Goal: Task Accomplishment & Management: Use online tool/utility

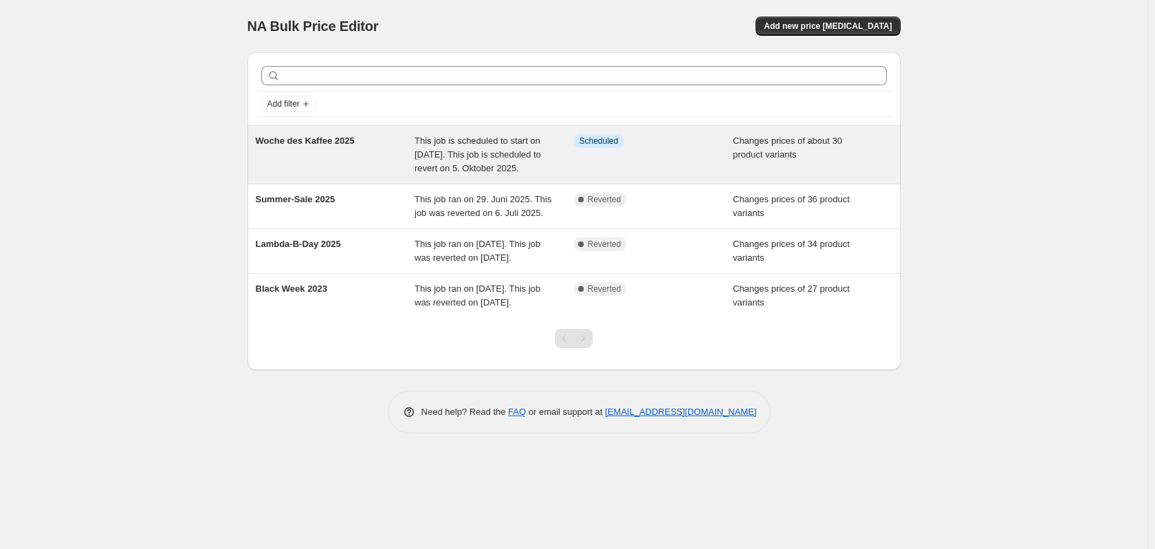
click at [288, 146] on div "Woche des Kaffee 2025" at bounding box center [336, 154] width 160 height 41
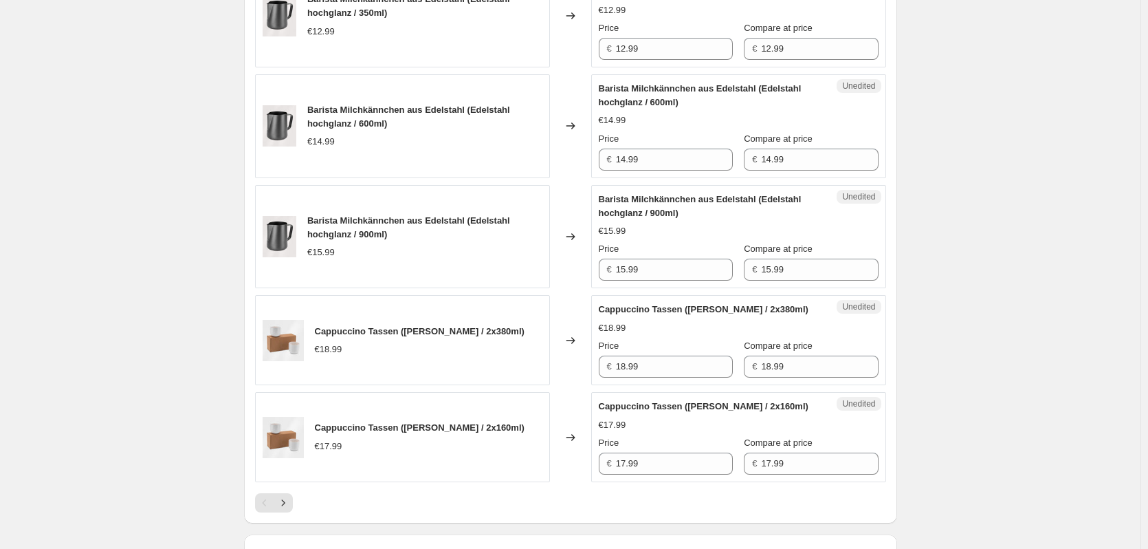
scroll to position [1788, 0]
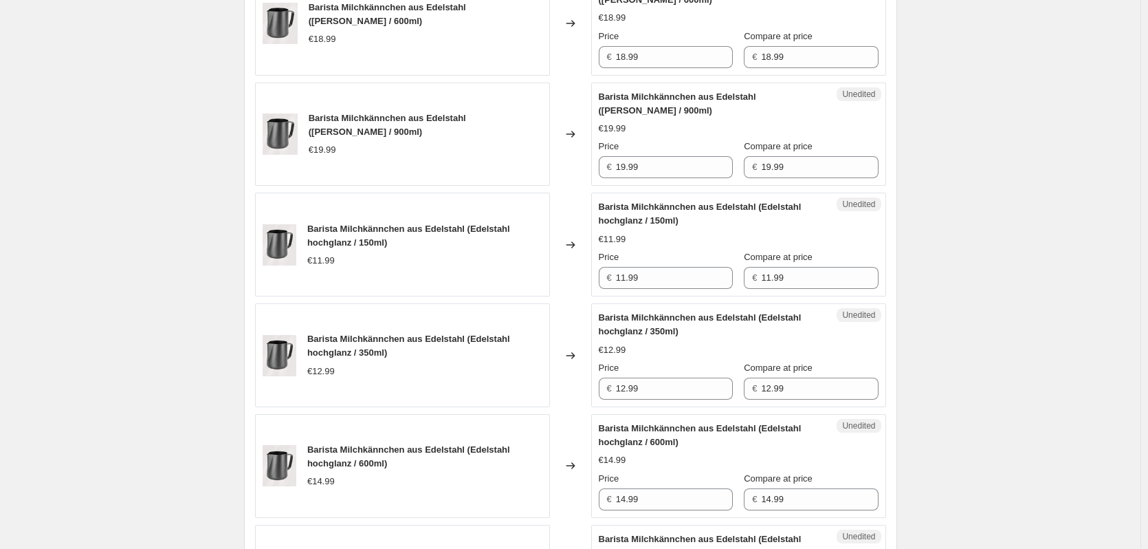
scroll to position [1719, 0]
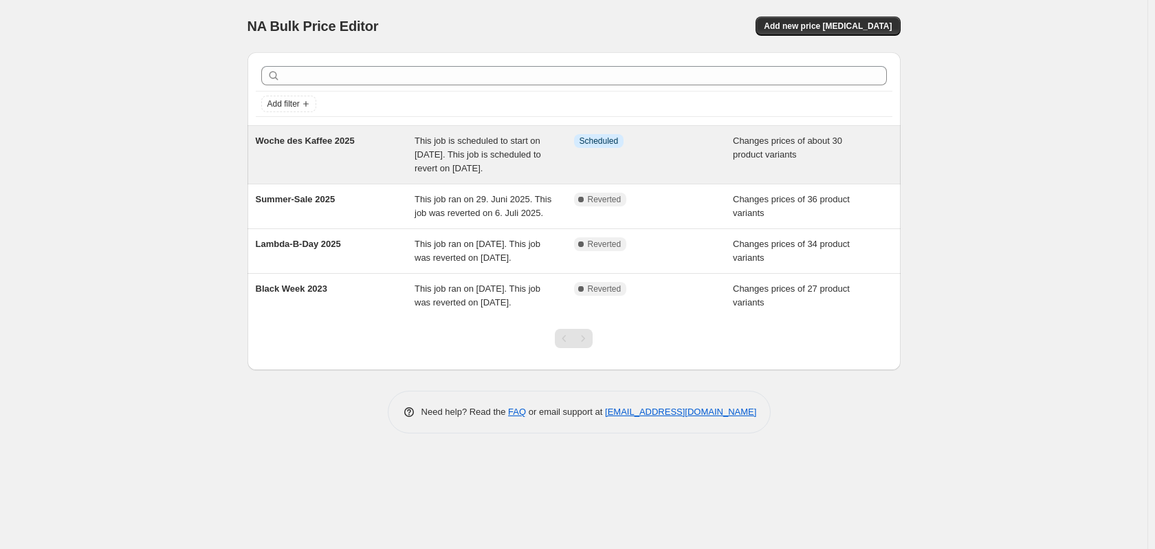
click at [461, 175] on div "This job is scheduled to start on [DATE]. This job is scheduled to revert on 5.…" at bounding box center [495, 154] width 160 height 41
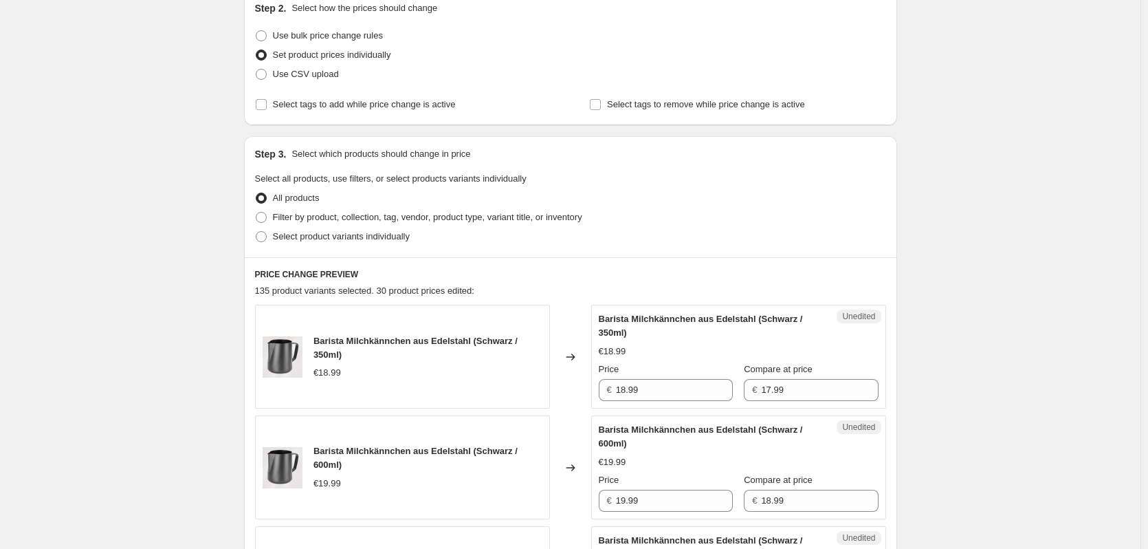
scroll to position [275, 0]
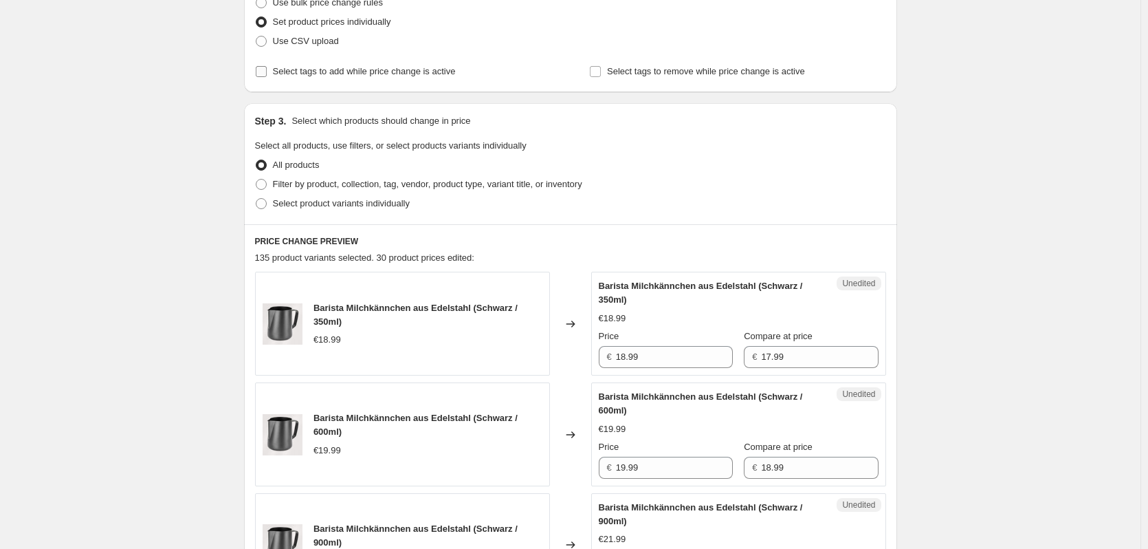
click at [393, 74] on span "Select tags to add while price change is active" at bounding box center [364, 71] width 183 height 10
click at [267, 74] on input "Select tags to add while price change is active" at bounding box center [261, 71] width 11 height 11
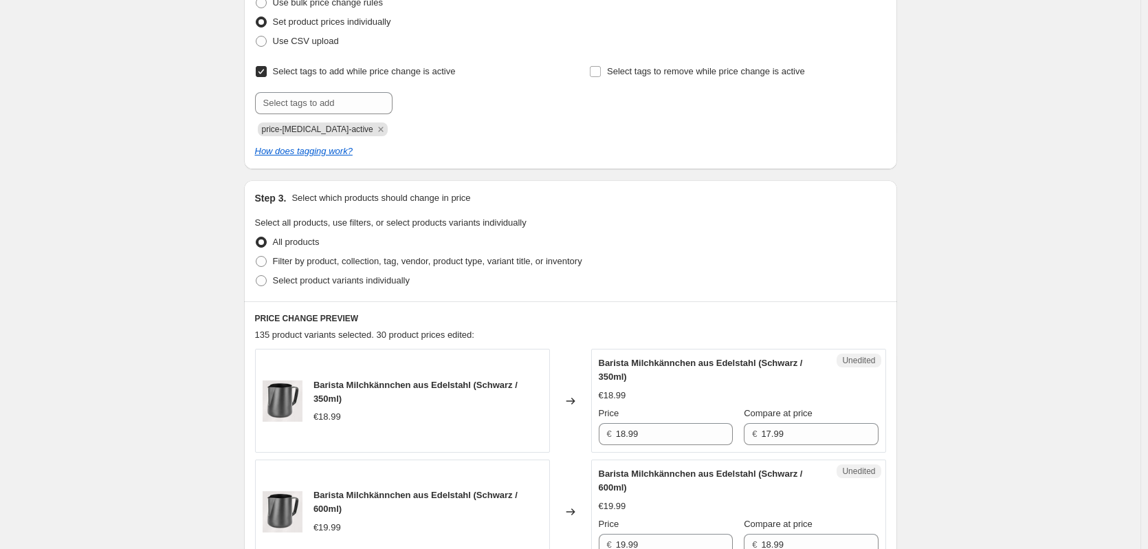
click at [307, 72] on span "Select tags to add while price change is active" at bounding box center [364, 71] width 183 height 10
click at [267, 72] on input "Select tags to add while price change is active" at bounding box center [261, 71] width 11 height 11
checkbox input "false"
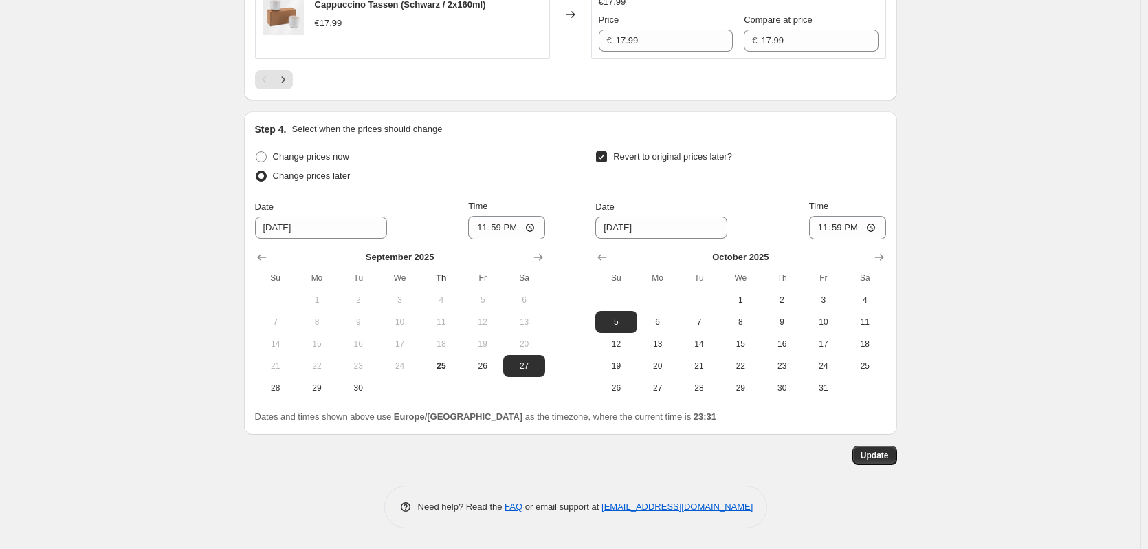
scroll to position [2623, 0]
click at [290, 72] on button "Next" at bounding box center [283, 79] width 19 height 19
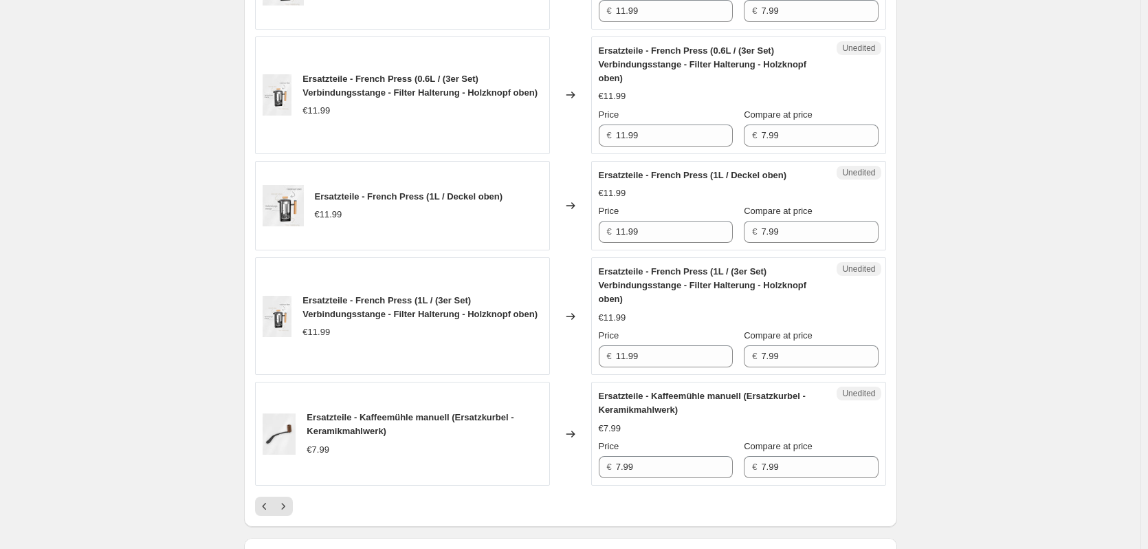
scroll to position [2293, 0]
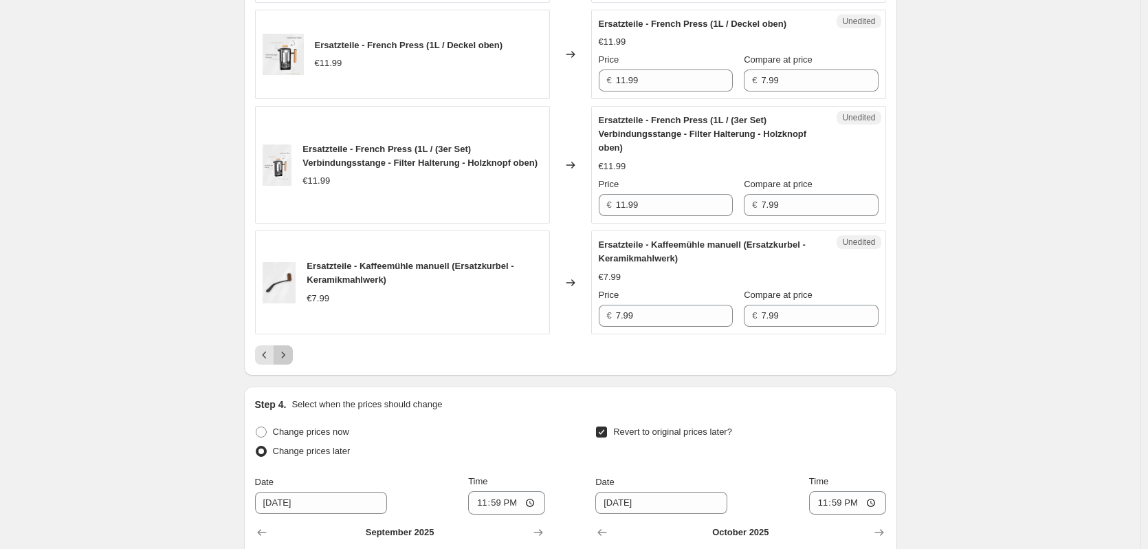
click at [287, 358] on icon "Next" at bounding box center [283, 355] width 14 height 14
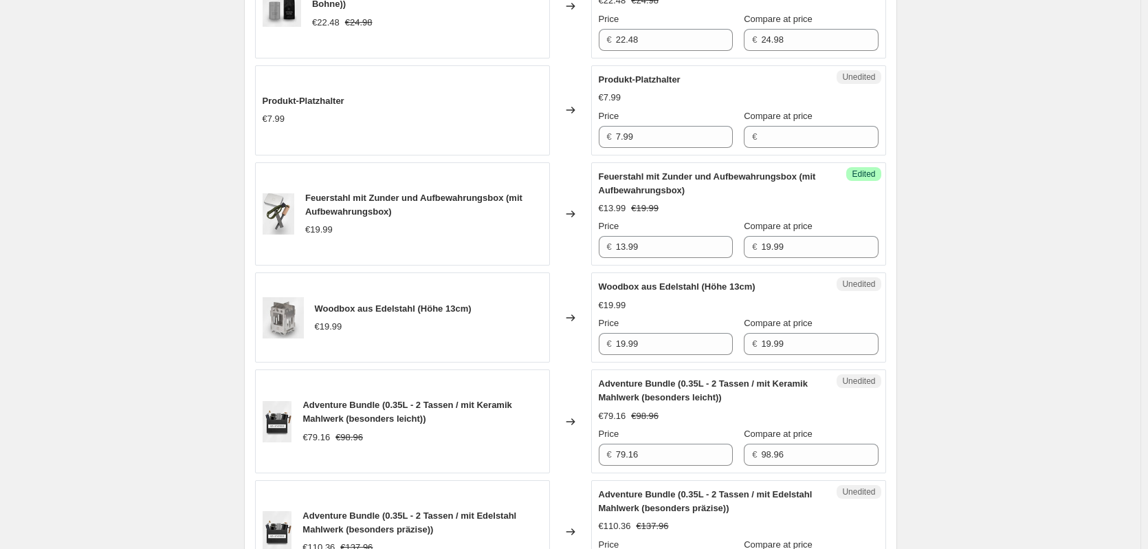
scroll to position [1743, 0]
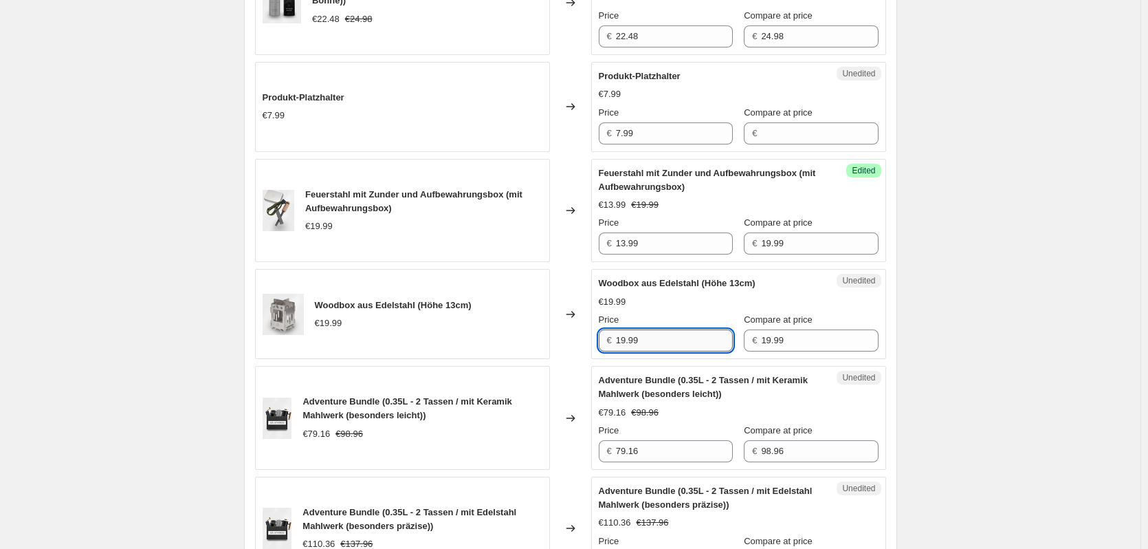
click at [627, 351] on input "19.99" at bounding box center [674, 340] width 117 height 22
type input "13.99"
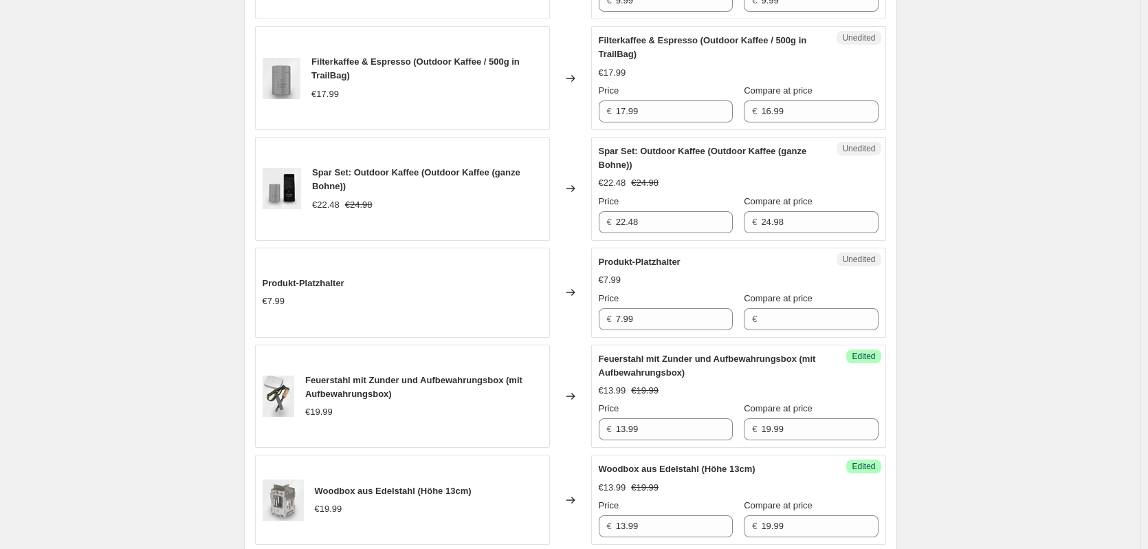
scroll to position [1537, 0]
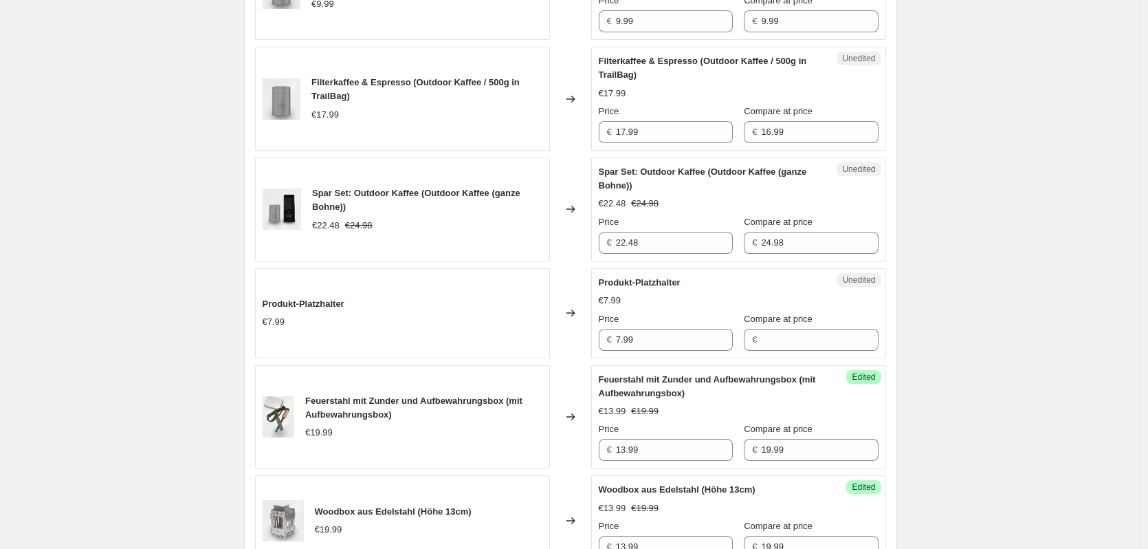
click at [477, 338] on div "Produkt-Platzhalter €7.99" at bounding box center [402, 313] width 295 height 90
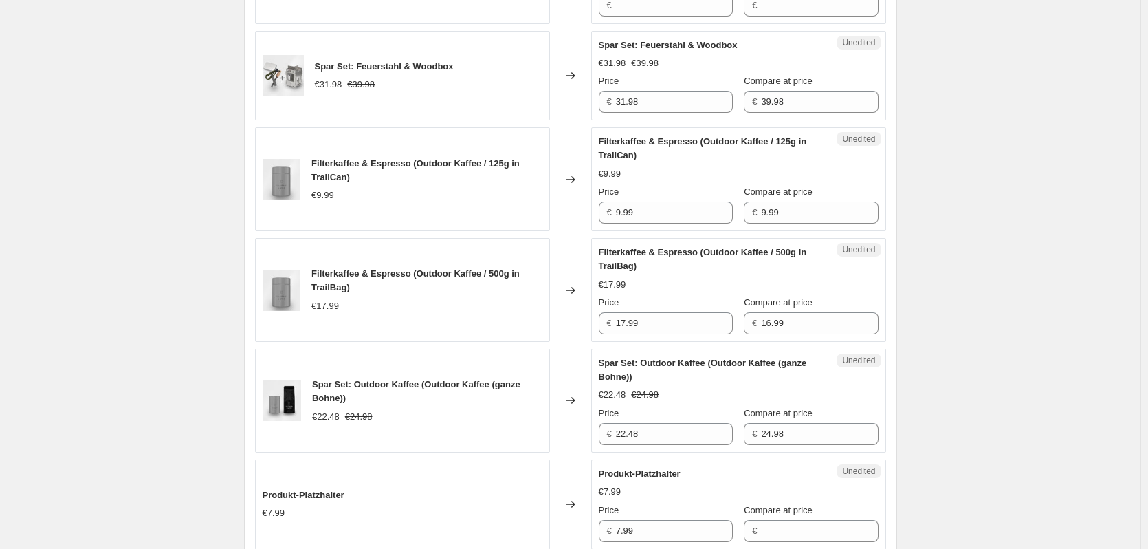
scroll to position [1331, 0]
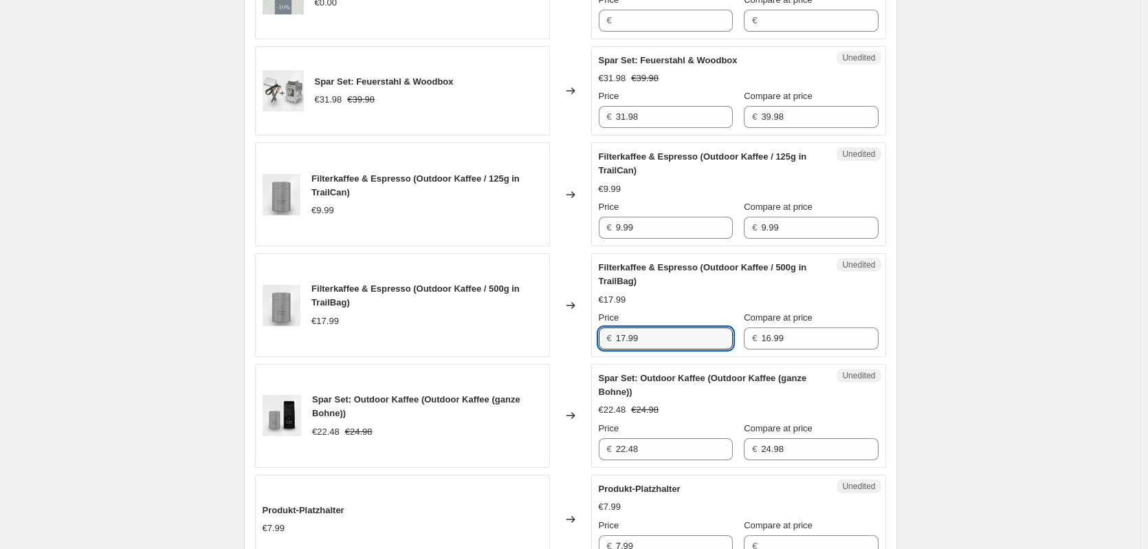
drag, startPoint x: 662, startPoint y: 367, endPoint x: 605, endPoint y: 358, distance: 57.1
click at [615, 349] on div "€ 17.99" at bounding box center [666, 338] width 134 height 22
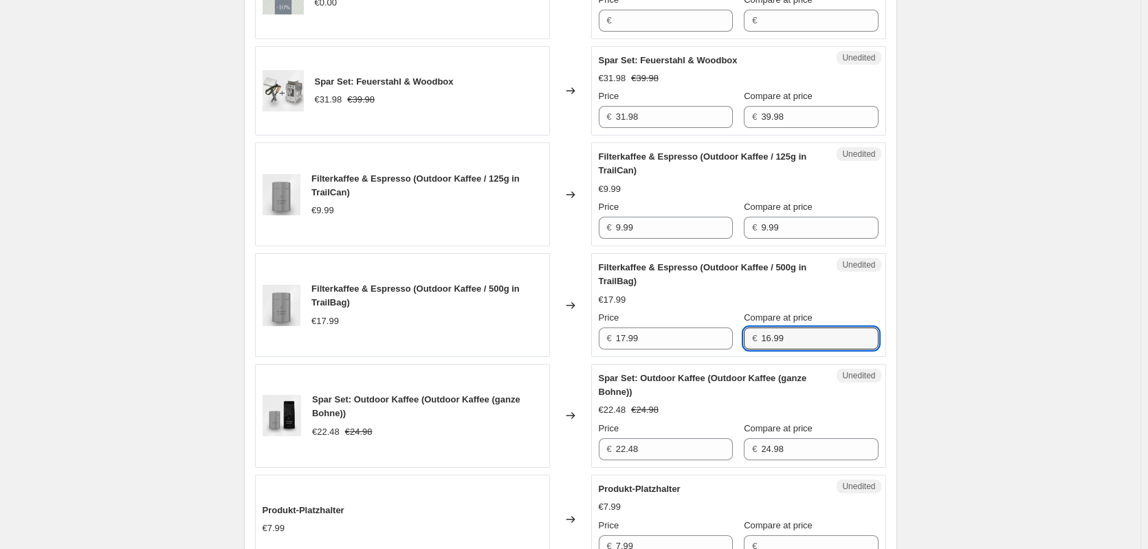
click at [749, 349] on div "€ 16.99" at bounding box center [811, 338] width 134 height 22
paste input "7"
type input "17.99"
click at [932, 338] on div "Woche des Kaffee 2025. This page is ready Woche des Kaffee 2025 Info Scheduled …" at bounding box center [570, 241] width 1141 height 3145
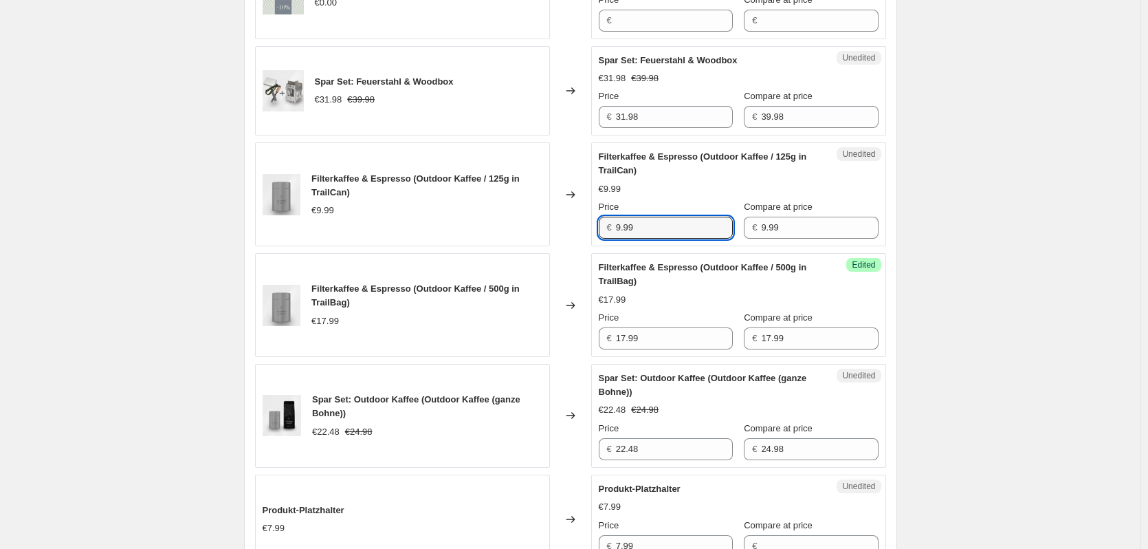
drag, startPoint x: 622, startPoint y: 257, endPoint x: 588, endPoint y: 259, distance: 33.8
click at [588, 246] on div "Filterkaffee & Espresso (Outdoor Kaffee / 125g in TrailCan) €9.99 Changed to Un…" at bounding box center [570, 194] width 631 height 104
type input "7.99"
click at [525, 246] on div "Filterkaffee & Espresso (Outdoor Kaffee / 125g in TrailCan) €9.99" at bounding box center [402, 194] width 295 height 104
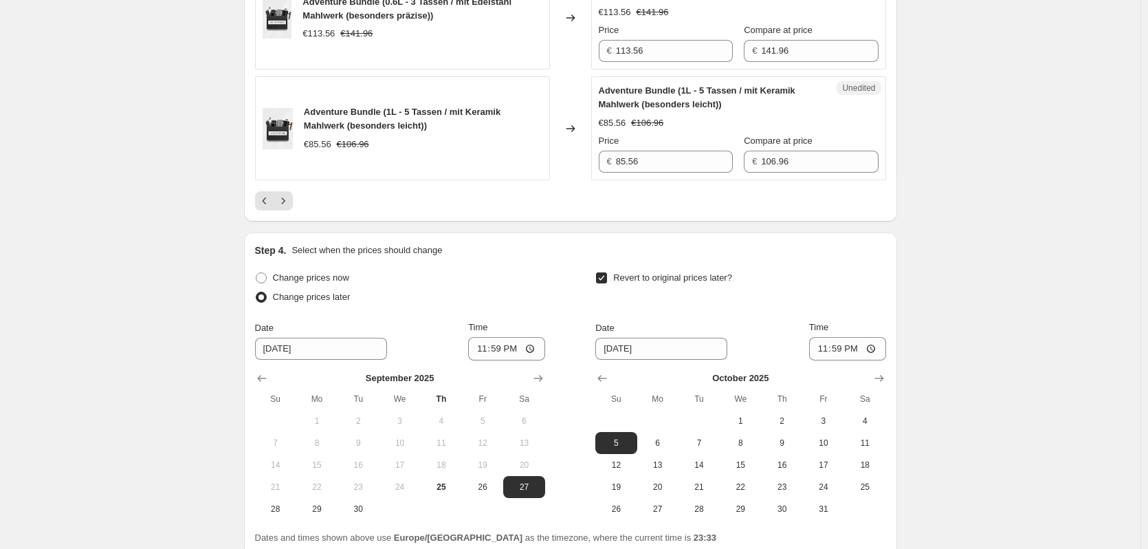
scroll to position [2500, 0]
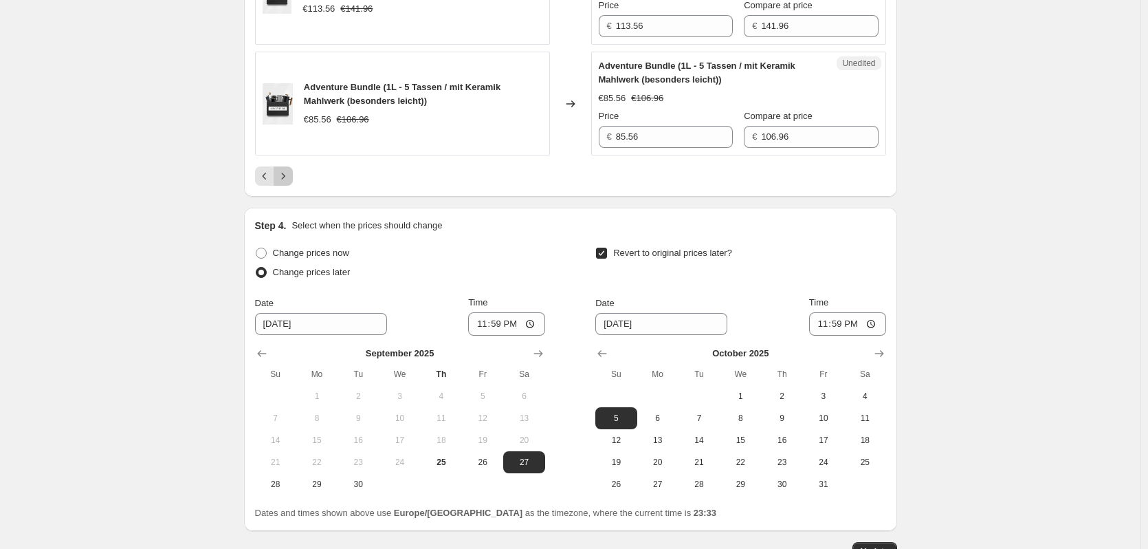
click at [293, 186] on button "Next" at bounding box center [283, 175] width 19 height 19
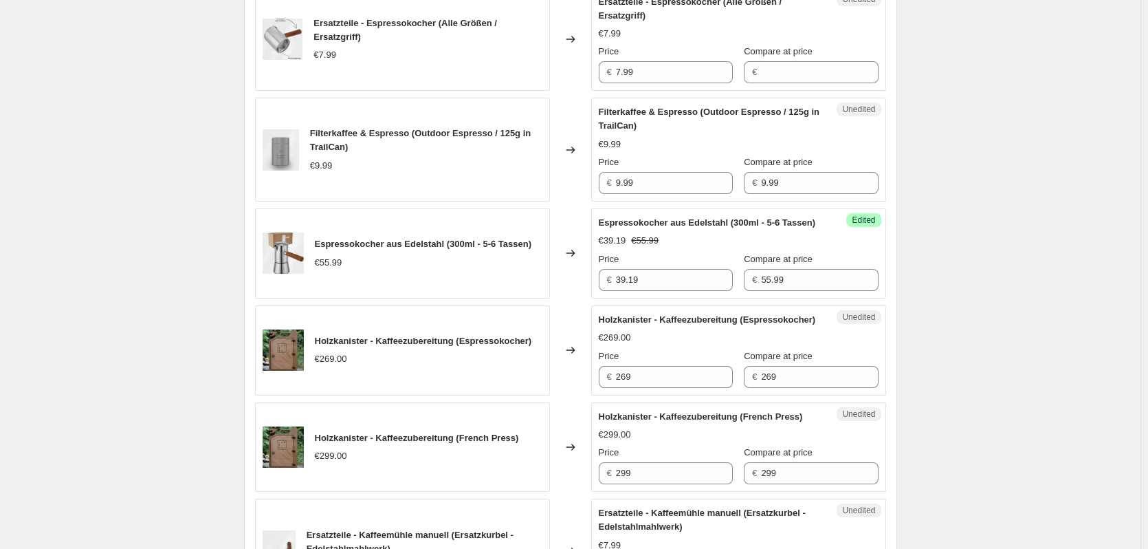
scroll to position [918, 0]
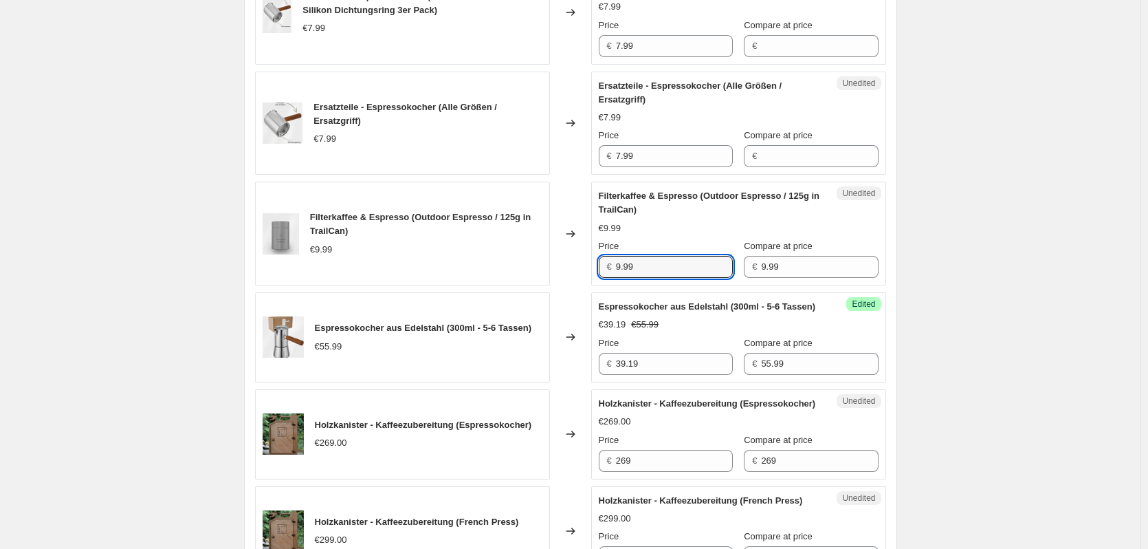
click at [615, 265] on div "€ 9.99" at bounding box center [666, 267] width 134 height 22
click at [521, 276] on div "Filterkaffee & Espresso (Outdoor Espresso / 125g in TrailCan) €9.99" at bounding box center [402, 234] width 295 height 104
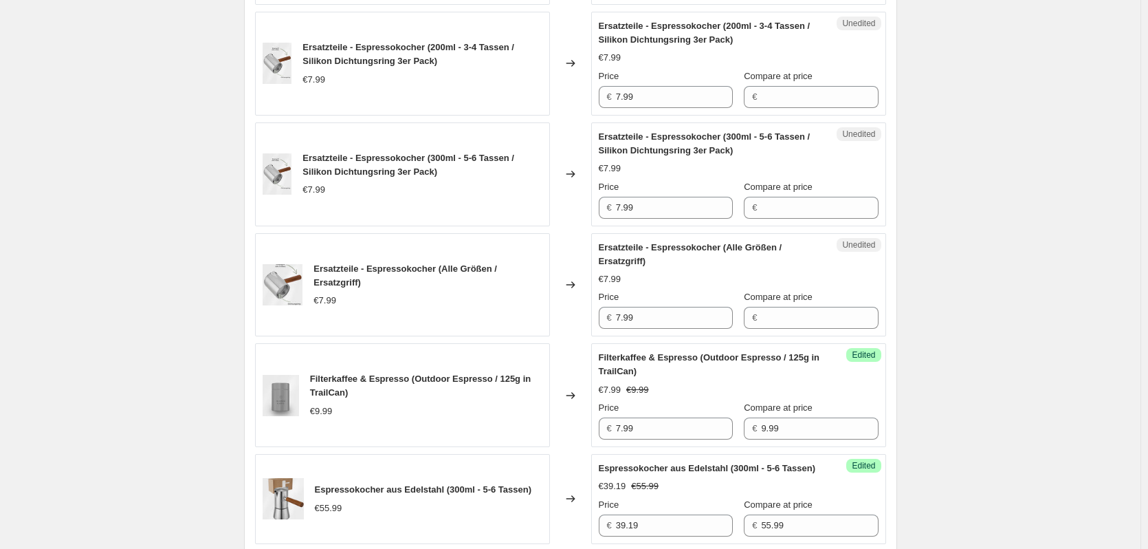
scroll to position [780, 0]
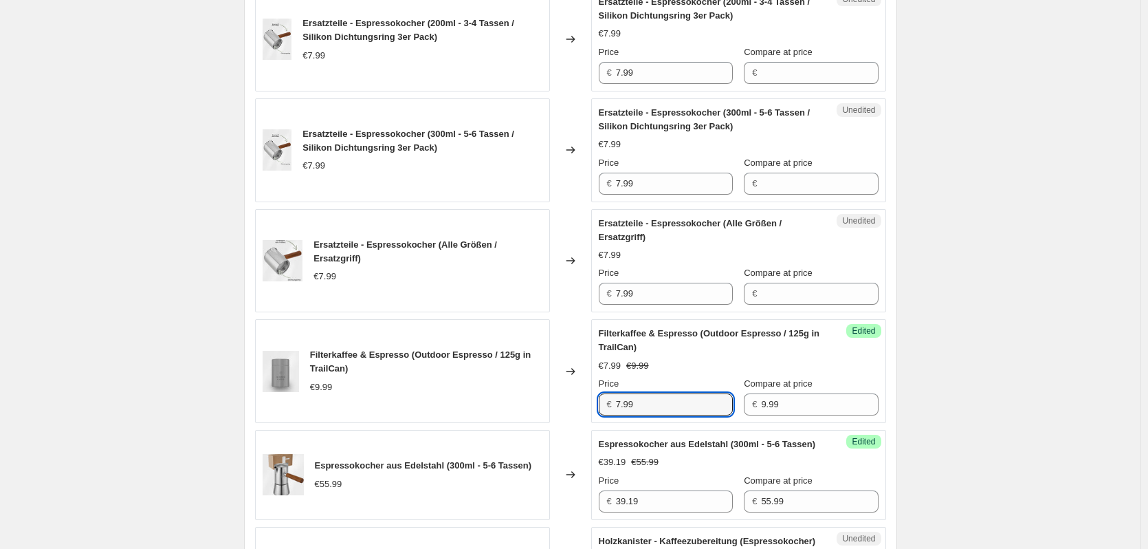
drag, startPoint x: 624, startPoint y: 405, endPoint x: 587, endPoint y: 402, distance: 36.5
click at [593, 404] on div "Filterkaffee & Espresso (Outdoor Espresso / 125g in TrailCan) €9.99 Changed to …" at bounding box center [570, 371] width 631 height 104
type input "6.99"
click at [514, 406] on div "Filterkaffee & Espresso (Outdoor Espresso / 125g in TrailCan) €9.99" at bounding box center [402, 371] width 295 height 104
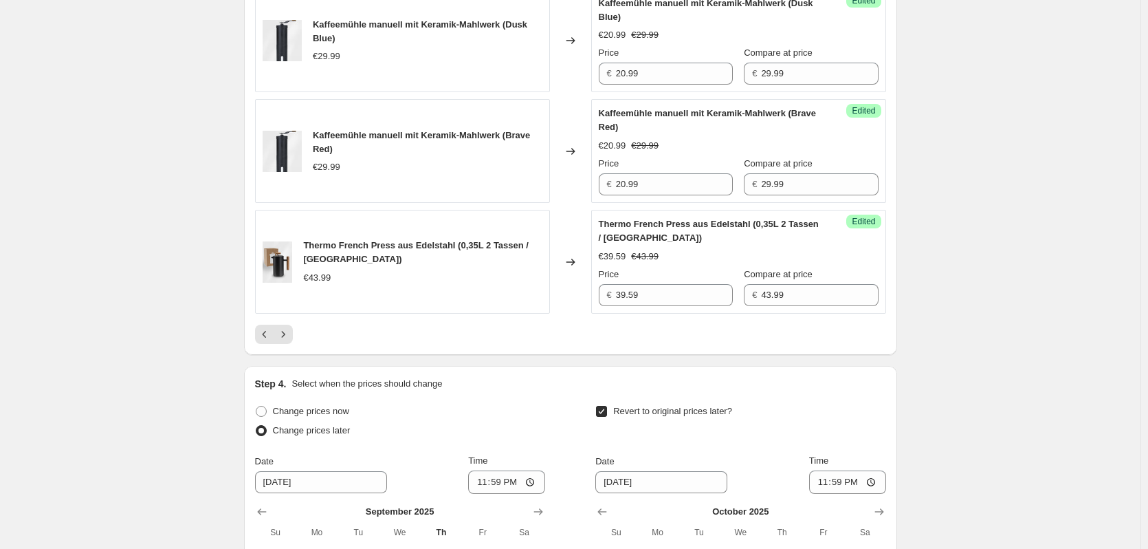
scroll to position [2568, 0]
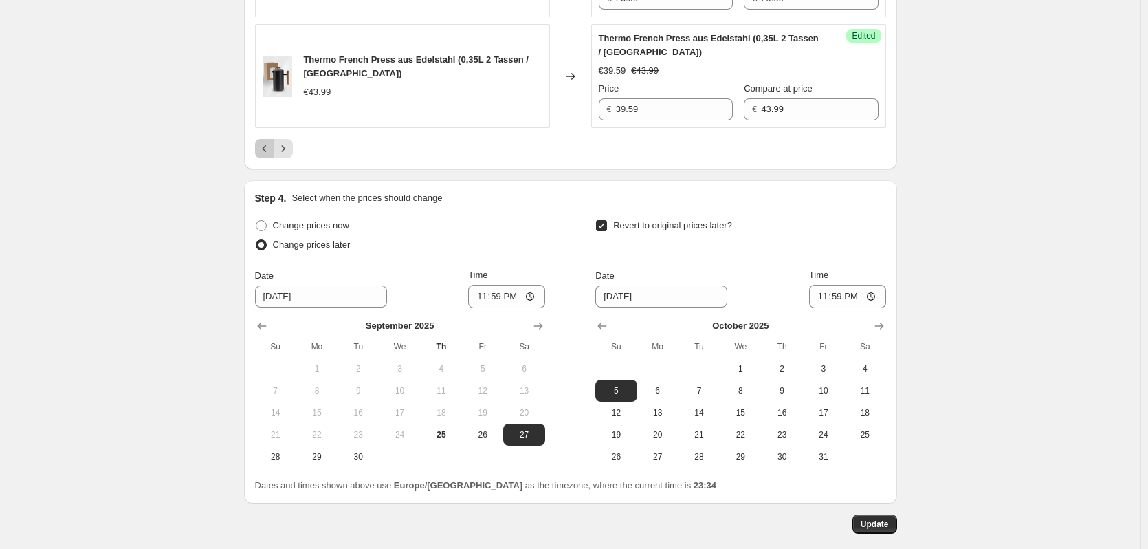
click at [265, 155] on icon "Previous" at bounding box center [265, 149] width 14 height 14
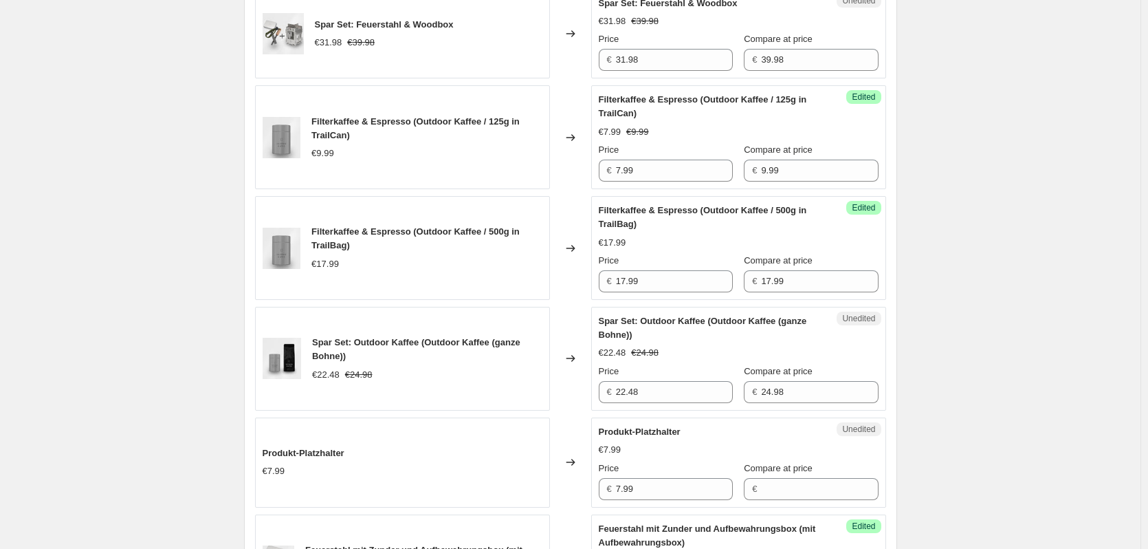
scroll to position [1331, 0]
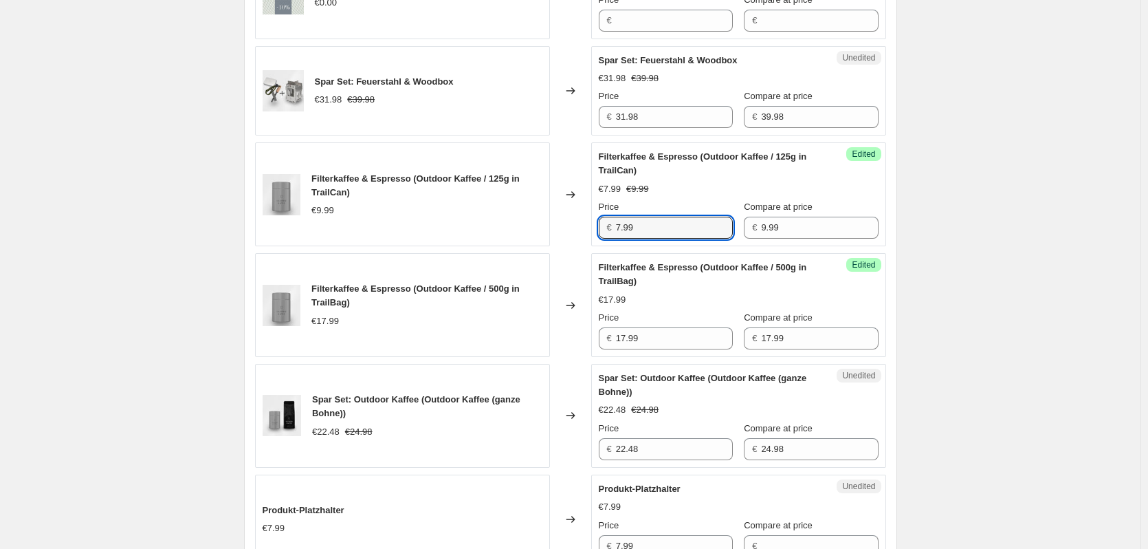
drag, startPoint x: 622, startPoint y: 257, endPoint x: 608, endPoint y: 248, distance: 16.4
click at [611, 239] on div "€ 7.99" at bounding box center [666, 228] width 134 height 22
drag, startPoint x: 624, startPoint y: 255, endPoint x: 607, endPoint y: 246, distance: 18.8
click at [608, 239] on div "€ 7.99" at bounding box center [666, 228] width 134 height 22
type input "6.99"
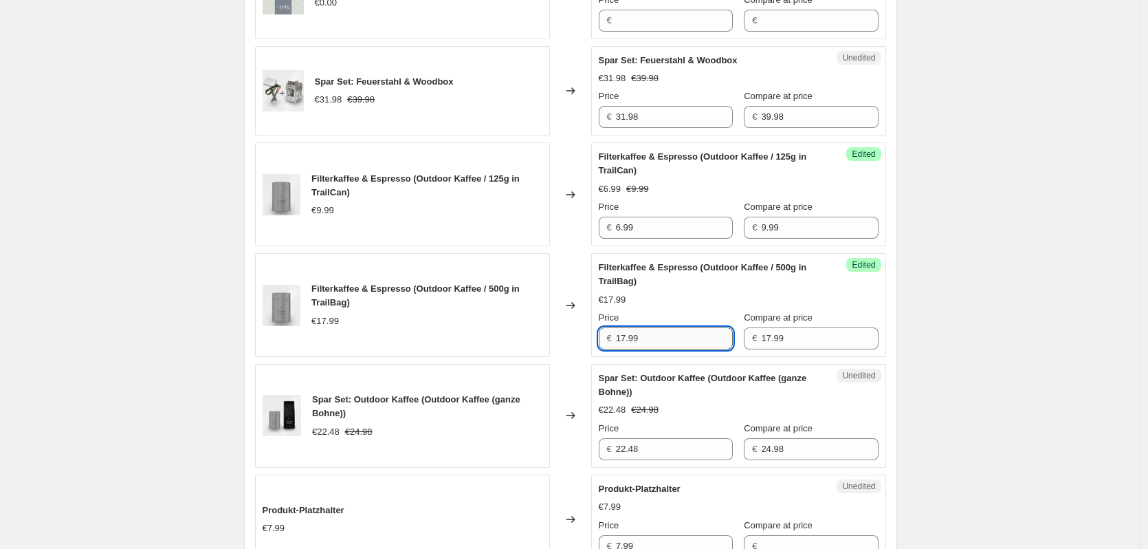
click at [633, 349] on input "17.99" at bounding box center [674, 338] width 117 height 22
click at [658, 349] on input "17.99" at bounding box center [674, 338] width 117 height 22
drag, startPoint x: 660, startPoint y: 363, endPoint x: 555, endPoint y: 358, distance: 105.3
click at [574, 357] on div "Filterkaffee & Espresso (Outdoor Kaffee / 500g in TrailBag) €17.99 Changed to S…" at bounding box center [570, 305] width 631 height 104
type input "17.99"
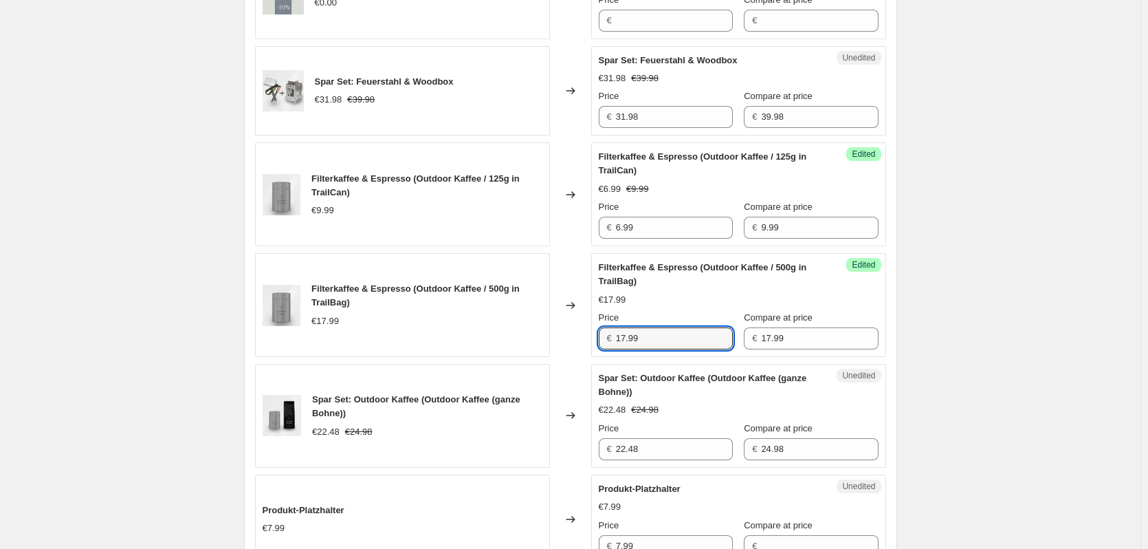
click at [1115, 350] on div "Woche des Kaffee 2025. This page is ready Woche des Kaffee 2025 Info Scheduled …" at bounding box center [570, 241] width 1141 height 3145
click at [485, 328] on div "€17.99" at bounding box center [427, 321] width 230 height 14
click at [939, 282] on div "Woche des Kaffee 2025. This page is ready Woche des Kaffee 2025 Info Scheduled …" at bounding box center [570, 241] width 1141 height 3145
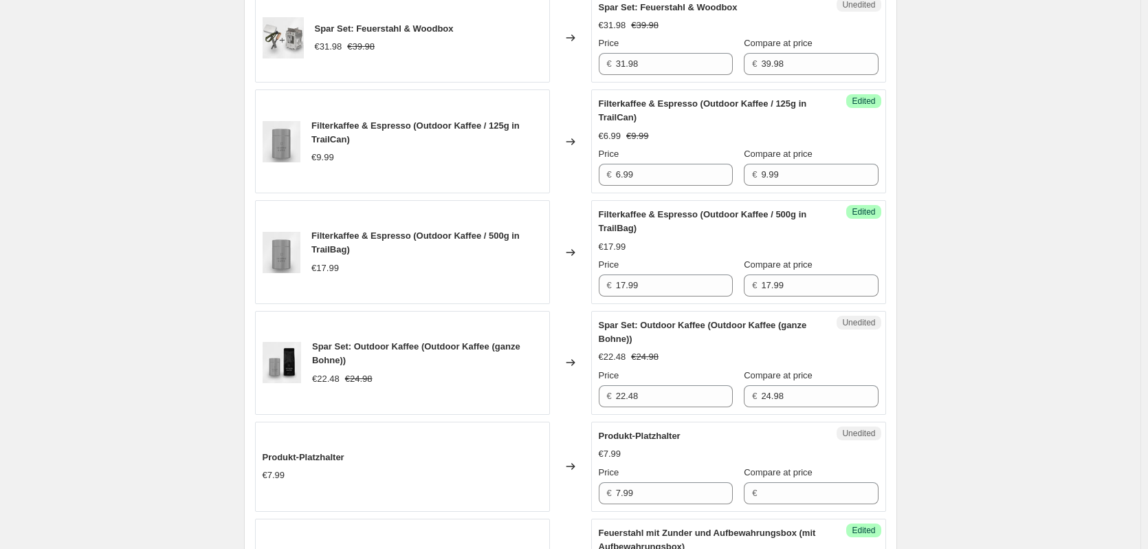
scroll to position [1399, 0]
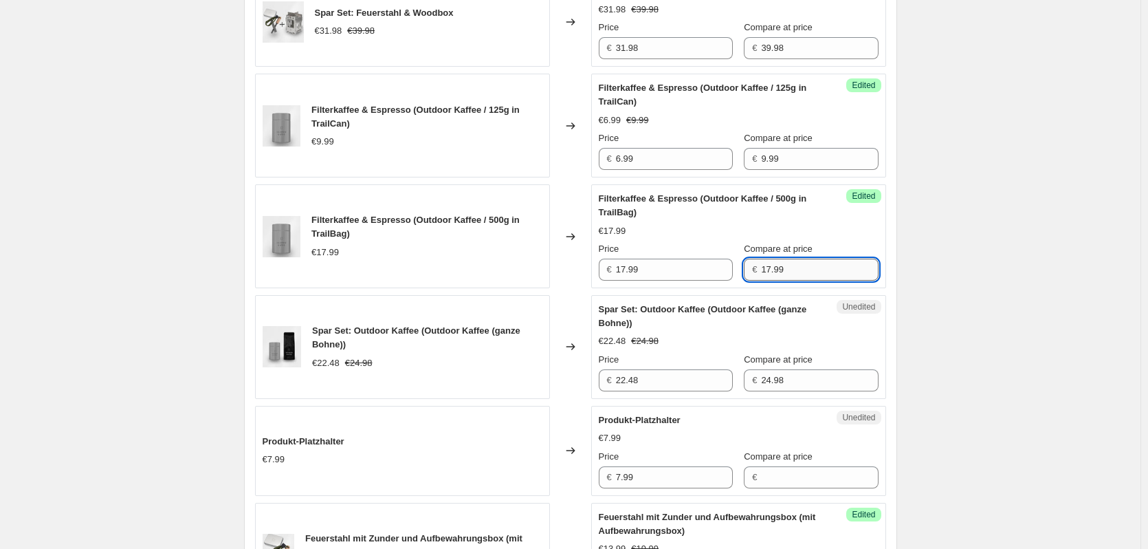
click at [773, 281] on input "17.99" at bounding box center [819, 270] width 117 height 22
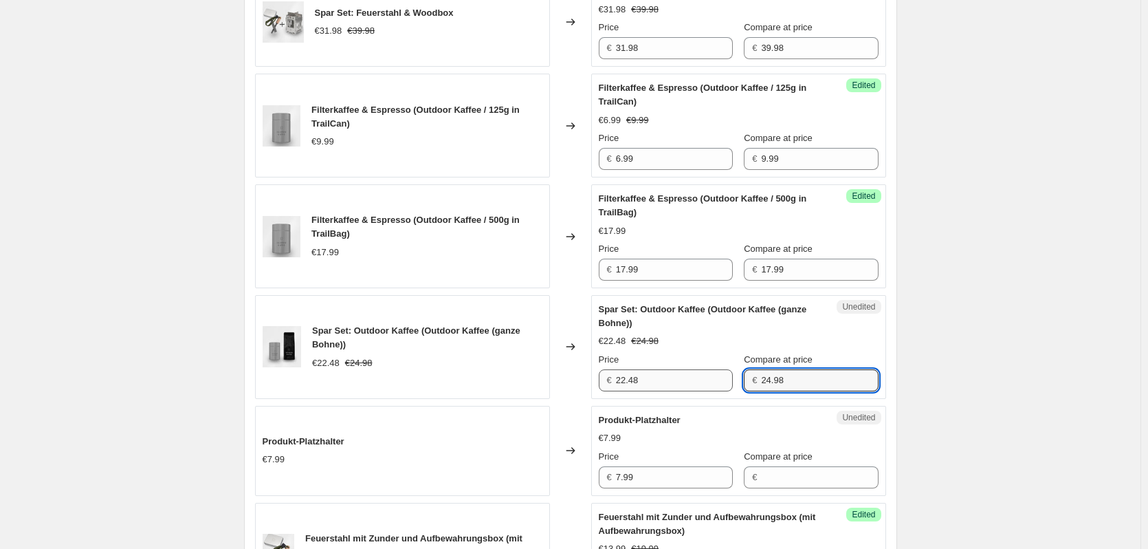
drag, startPoint x: 791, startPoint y: 415, endPoint x: 723, endPoint y: 410, distance: 68.2
click at [723, 391] on div "Price € 22.48 Compare at price € 24.98" at bounding box center [739, 372] width 280 height 39
type input "24.98"
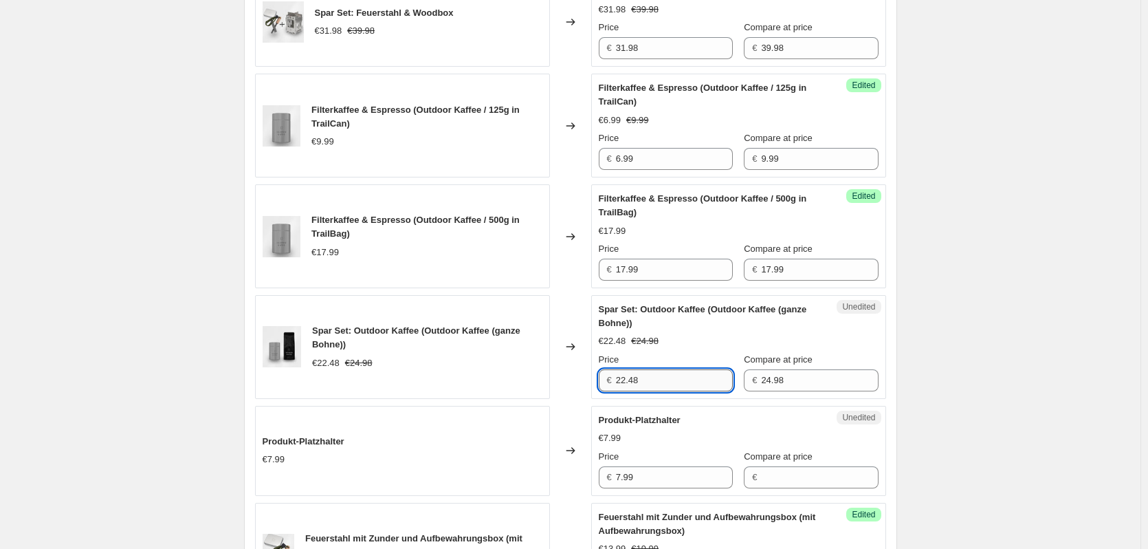
click at [643, 391] on input "22.48" at bounding box center [674, 380] width 117 height 22
click at [558, 399] on div "Spar Set: Outdoor Kaffee (Outdoor Kaffee (ganze Bohne)) €22.48 €24.98 Changed t…" at bounding box center [570, 347] width 631 height 104
type input "22.48"
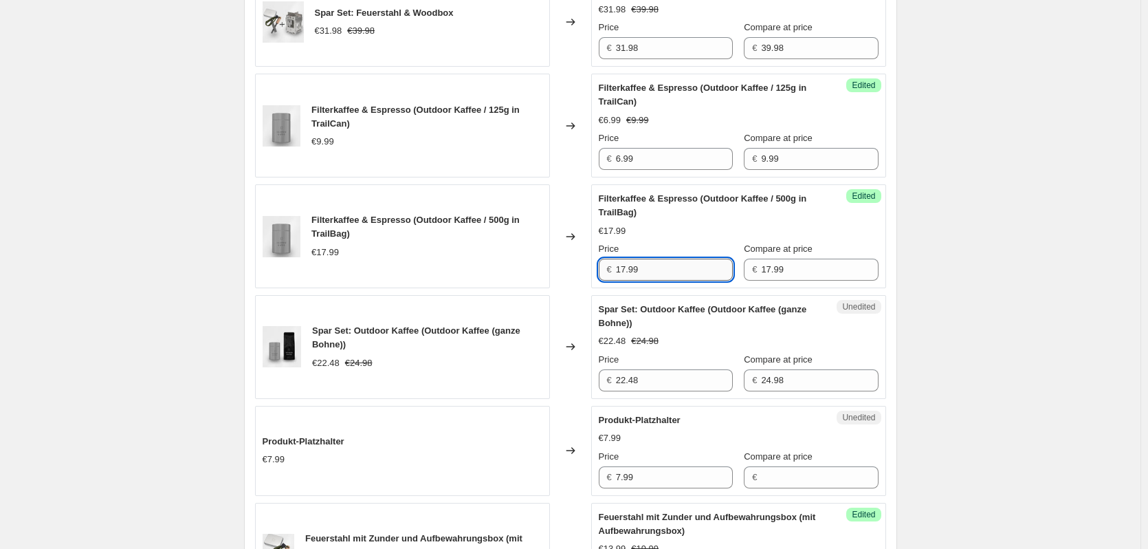
click at [674, 281] on input "17.99" at bounding box center [674, 270] width 117 height 22
type input "17.99"
click at [684, 391] on input "22.48" at bounding box center [674, 380] width 117 height 22
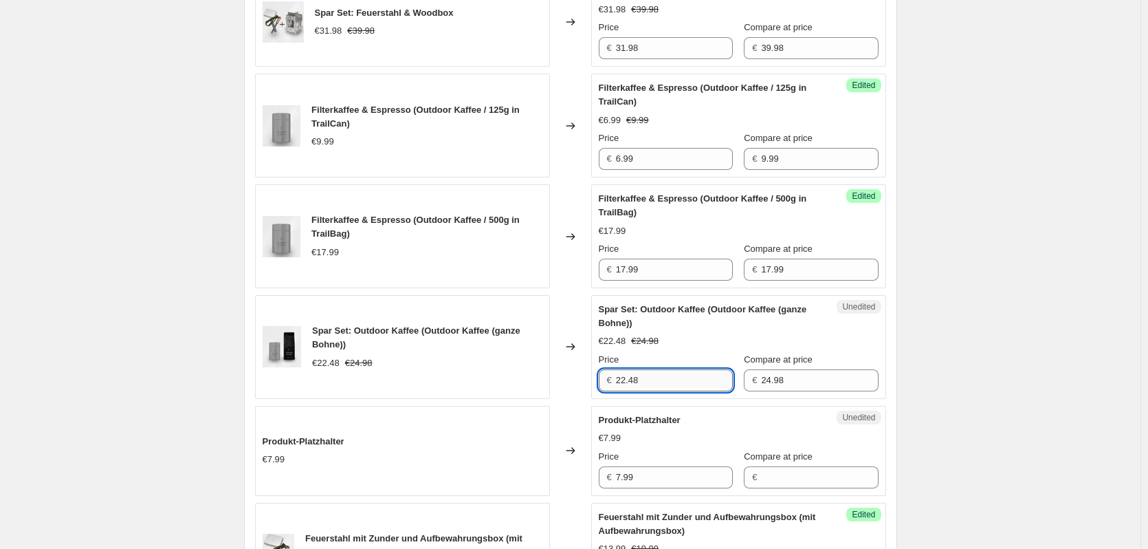
click at [644, 391] on input "22.48" at bounding box center [674, 380] width 117 height 22
type input "1"
click at [996, 376] on div "Woche des Kaffee 2025. This page is ready Woche des Kaffee 2025 Info Scheduled …" at bounding box center [570, 173] width 1141 height 3145
click at [664, 391] on input "22.48" at bounding box center [674, 380] width 117 height 22
type input "22.48"
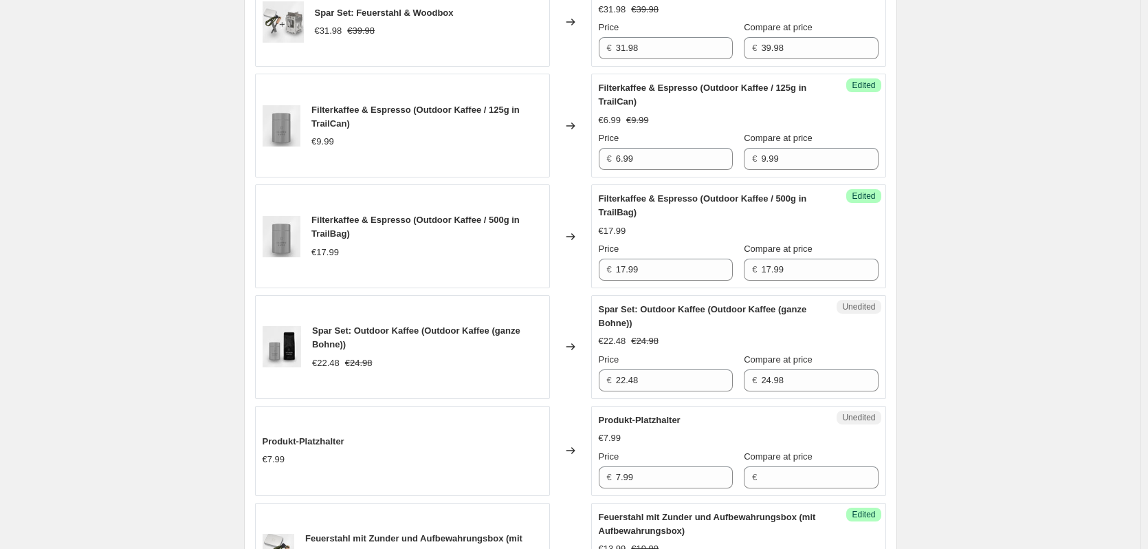
click at [1139, 340] on div "Woche des Kaffee 2025. This page is ready Woche des Kaffee 2025 Info Scheduled …" at bounding box center [570, 173] width 1141 height 3145
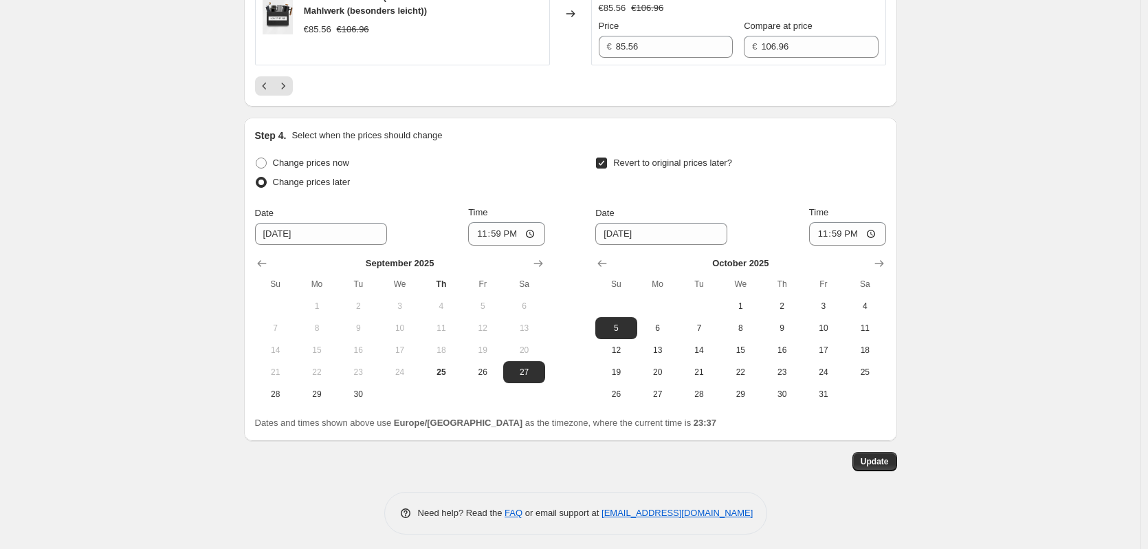
scroll to position [2623, 0]
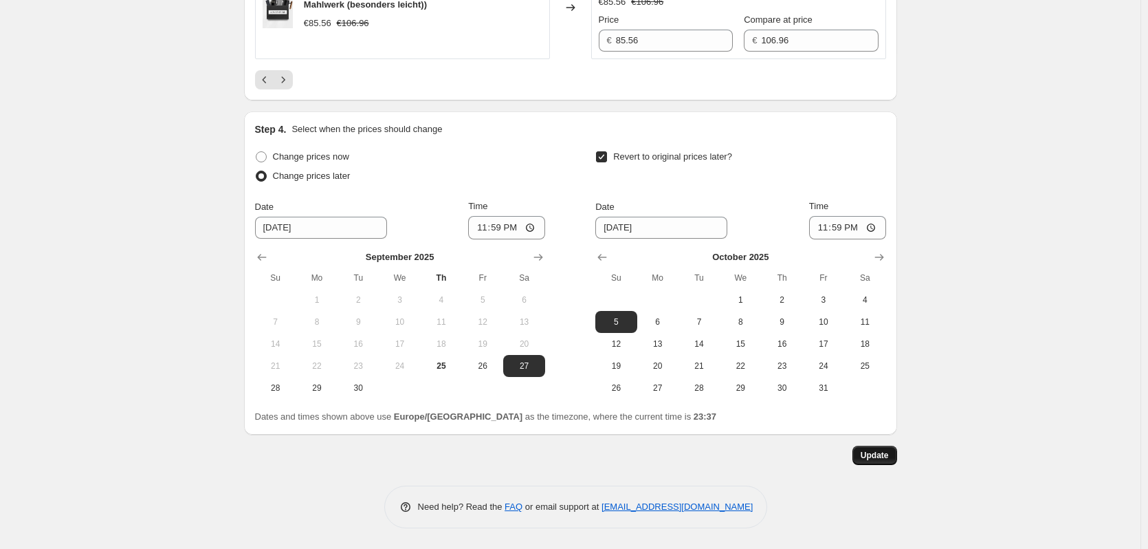
click at [874, 452] on span "Update" at bounding box center [875, 455] width 28 height 11
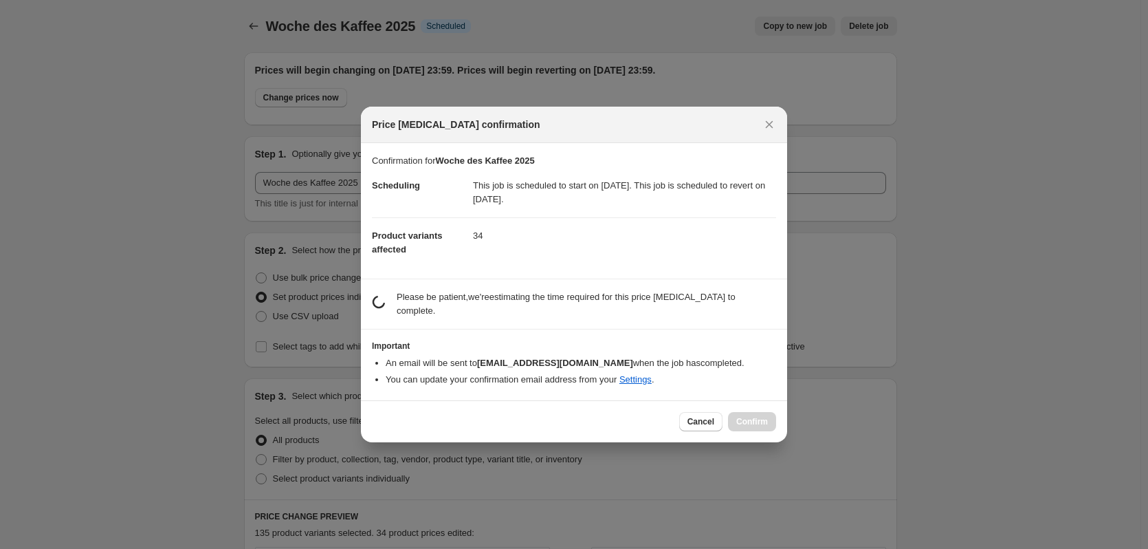
scroll to position [0, 0]
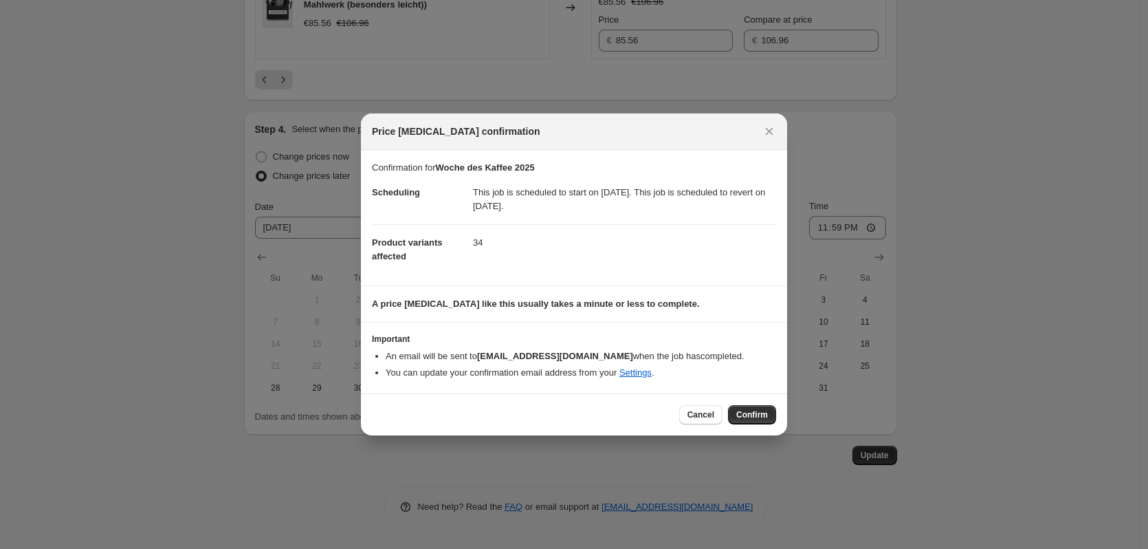
click at [752, 417] on span "Confirm" at bounding box center [752, 414] width 32 height 11
